Goal: Information Seeking & Learning: Find specific fact

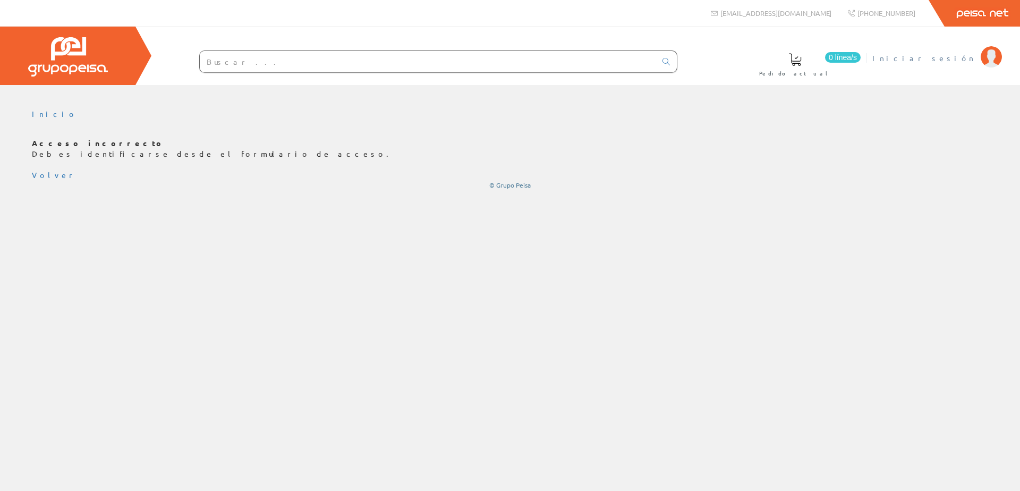
click at [937, 55] on span "Iniciar sesión" at bounding box center [923, 58] width 103 height 11
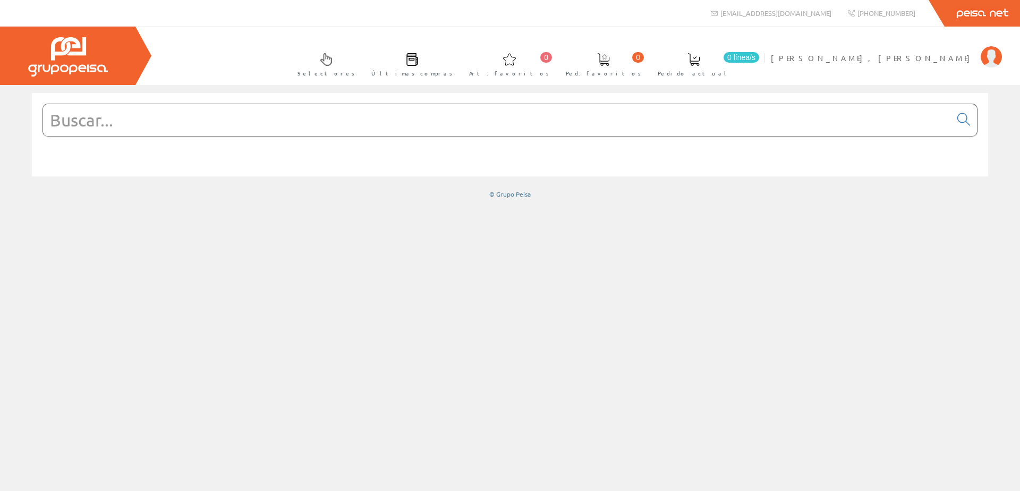
click at [120, 123] on input "text" at bounding box center [497, 120] width 908 height 32
type input "niloe"
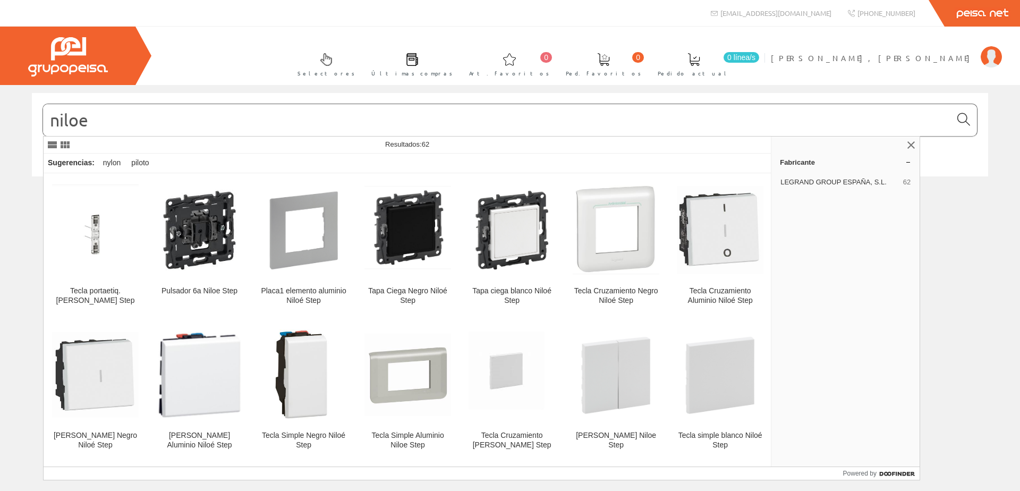
click at [965, 120] on icon at bounding box center [963, 119] width 13 height 7
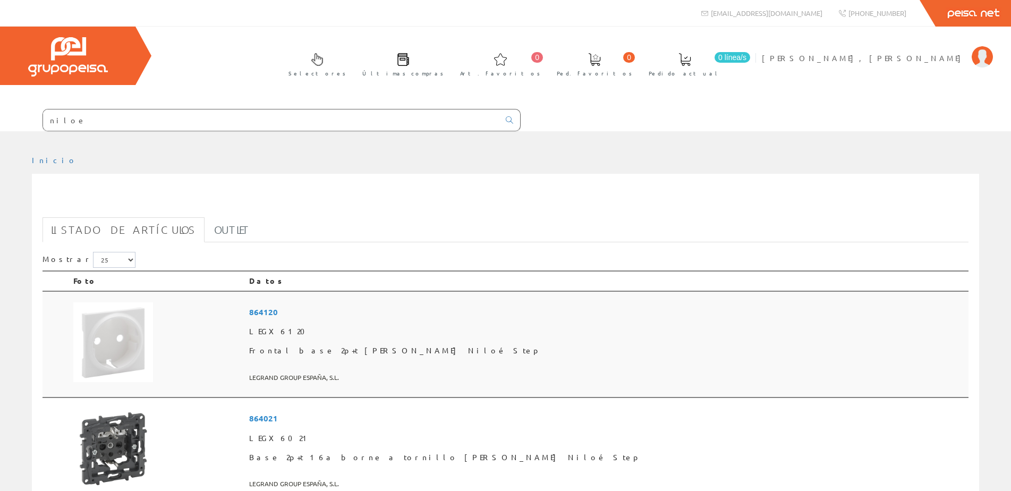
click at [406, 311] on span "864120" at bounding box center [606, 312] width 715 height 20
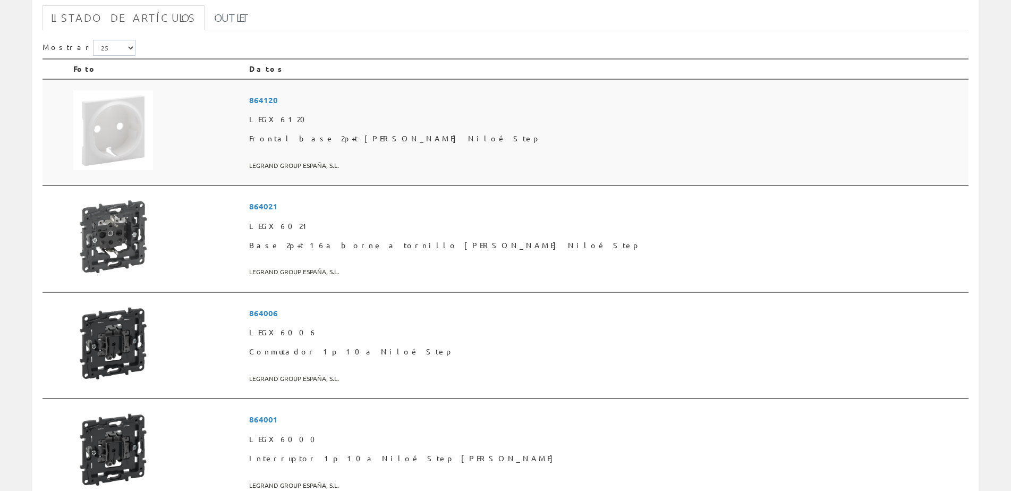
scroll to position [212, 0]
click at [406, 204] on span "864021" at bounding box center [606, 206] width 715 height 20
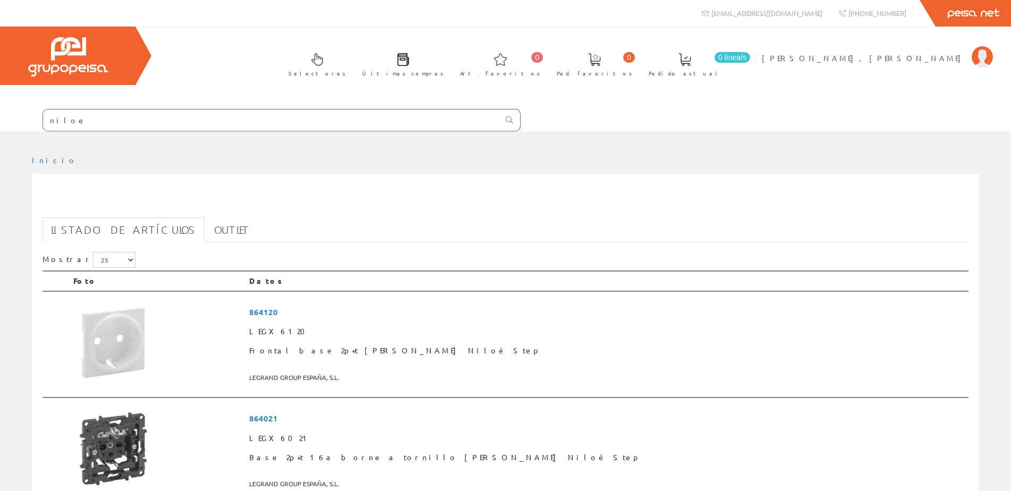
scroll to position [212, 0]
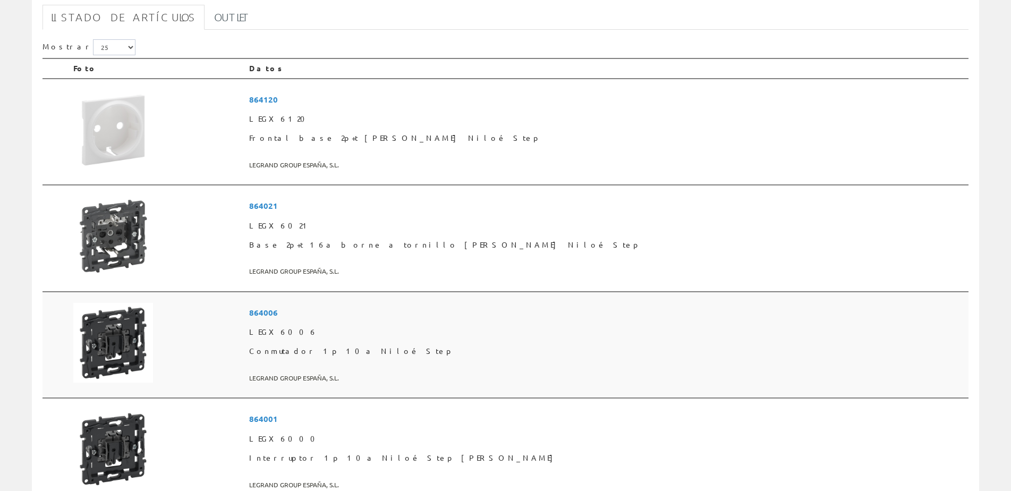
click at [408, 310] on span "864006" at bounding box center [606, 313] width 715 height 20
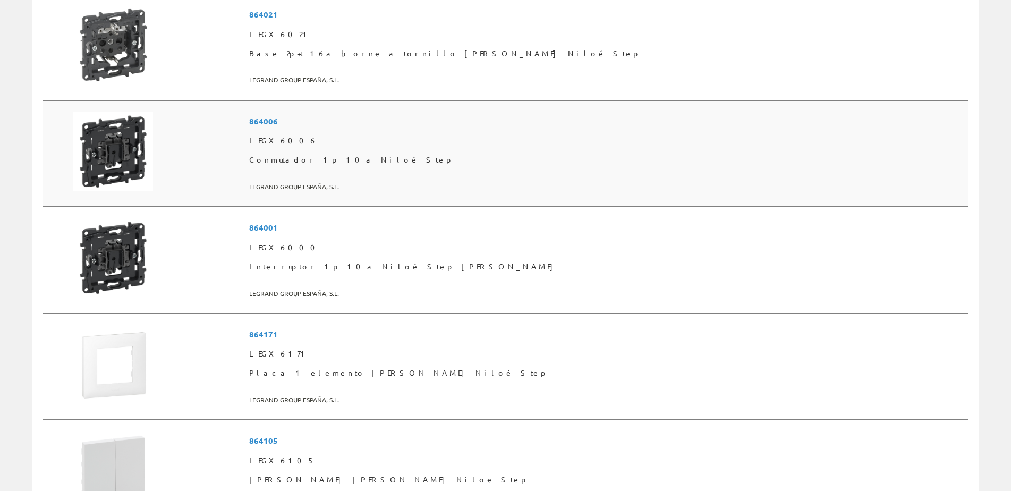
scroll to position [425, 0]
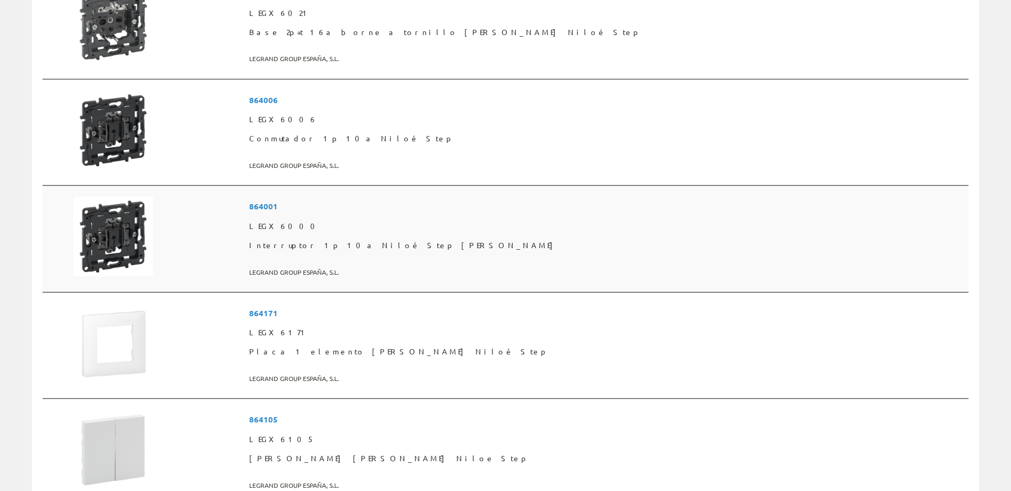
click at [391, 206] on span "864001" at bounding box center [606, 206] width 715 height 20
